Goal: Find specific page/section: Find specific page/section

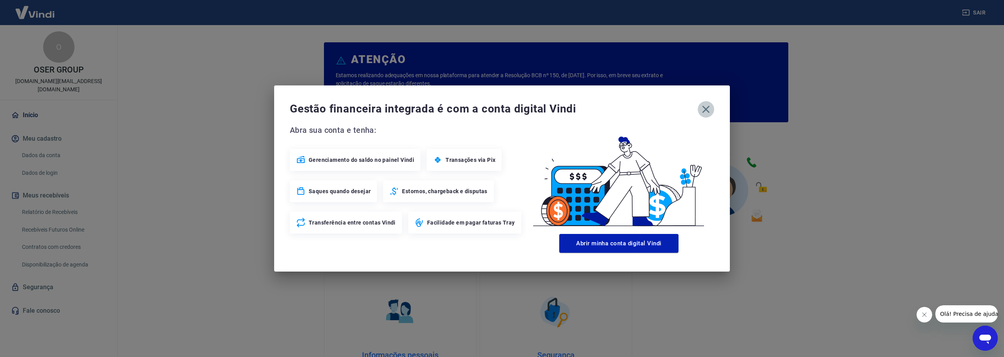
click at [710, 111] on icon "button" at bounding box center [706, 109] width 13 height 13
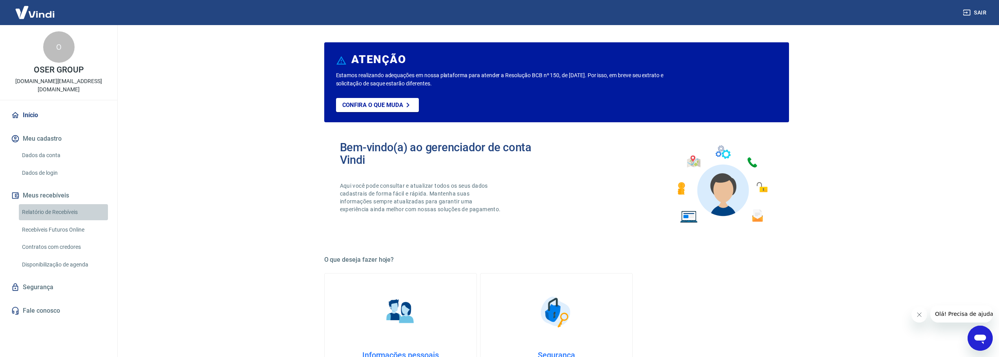
click at [67, 204] on link "Relatório de Recebíveis" at bounding box center [63, 212] width 89 height 16
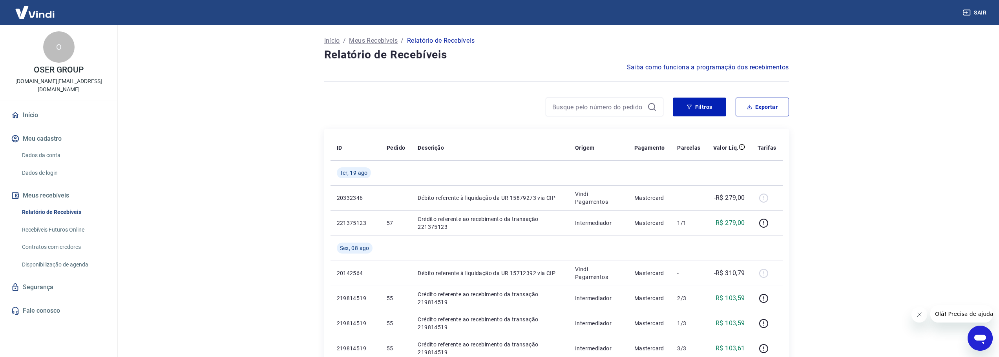
click at [59, 222] on link "Recebíveis Futuros Online" at bounding box center [63, 230] width 89 height 16
